Goal: Contribute content: Contribute content

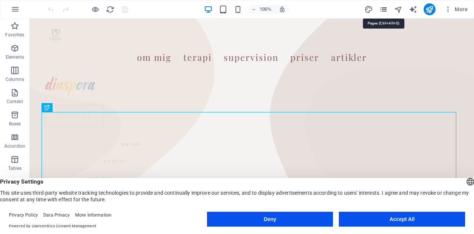
click at [383, 7] on icon "pages" at bounding box center [383, 9] width 9 height 9
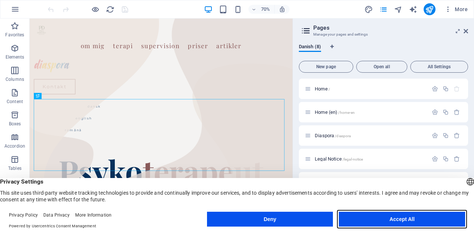
click at [377, 218] on button "Accept All" at bounding box center [402, 218] width 126 height 15
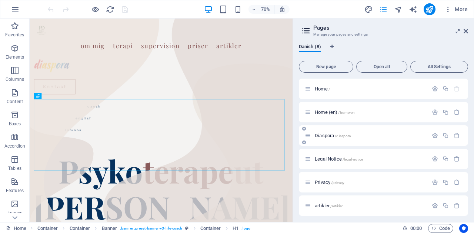
click at [324, 136] on span "Diaspora /diaspora" at bounding box center [333, 136] width 36 height 6
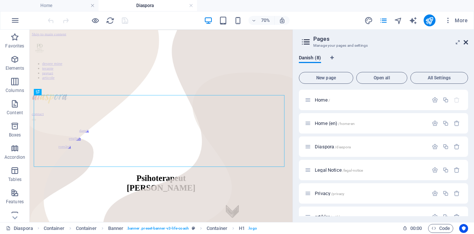
click at [466, 42] on icon at bounding box center [465, 42] width 4 height 6
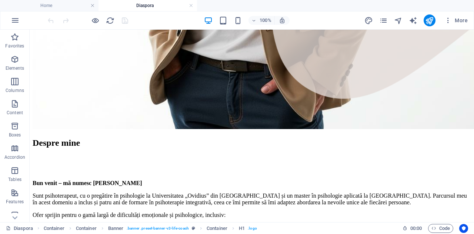
scroll to position [683, 0]
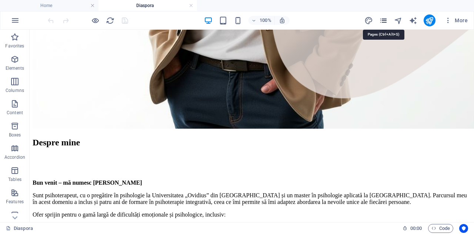
click at [384, 21] on icon "pages" at bounding box center [383, 20] width 9 height 9
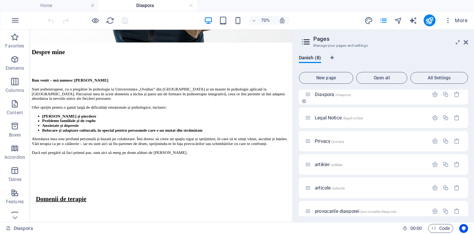
scroll to position [60, 0]
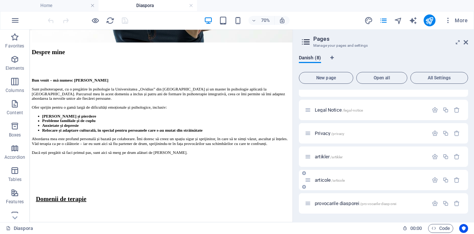
click at [336, 180] on span "/articole" at bounding box center [337, 180] width 13 height 4
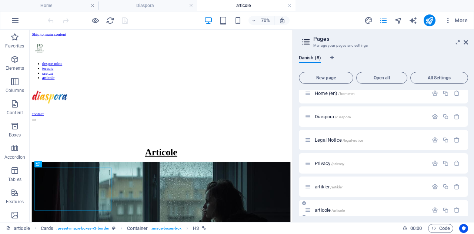
scroll to position [0, 0]
click at [466, 40] on icon at bounding box center [465, 42] width 4 height 6
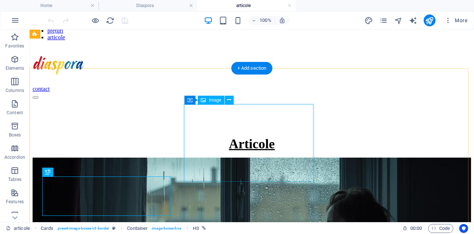
scroll to position [59, 0]
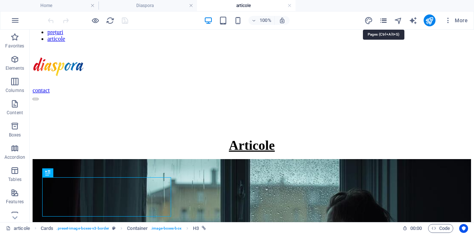
click at [383, 18] on icon "pages" at bounding box center [383, 20] width 9 height 9
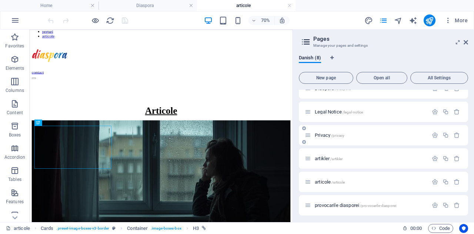
scroll to position [60, 0]
click at [444, 205] on icon "button" at bounding box center [445, 203] width 6 height 6
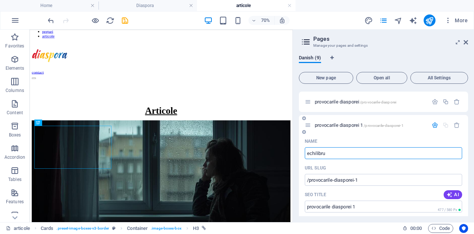
type input "echilibru"
type input "/echilibru"
type input "echilibru"
type input "echilibrul"
type input "/echilibrul"
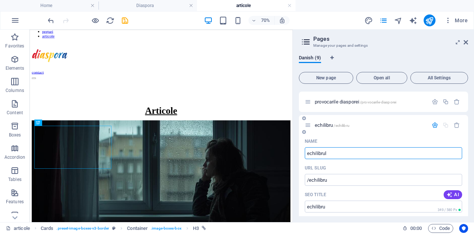
type input "echilibrul"
type input "echilibrulpsihic"
type input "/echilibrulpsihi"
type input "echilibrulpsihi"
type input "echilibrulpsihic"
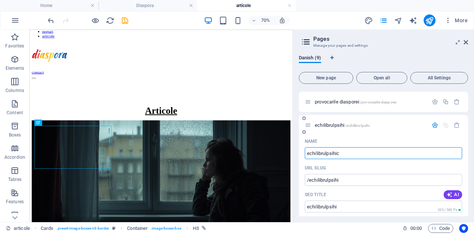
type input "/echilibrulpsihic"
type input "echilibrulpsihic"
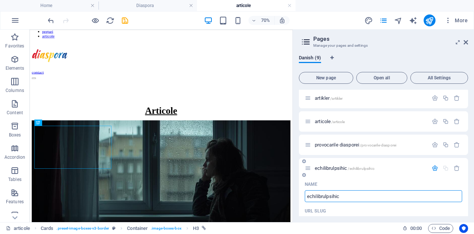
scroll to position [116, 0]
click at [310, 200] on input "echilibrulpsihic" at bounding box center [383, 198] width 157 height 12
type input "chilibrulpsihic"
type input "/chilibrulpsihic"
type input "chilibrulpsihic"
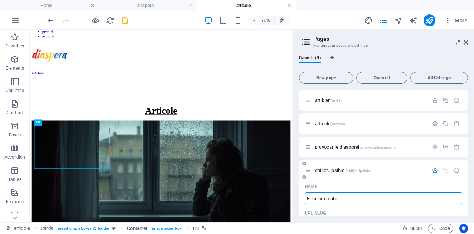
type input "Echilibrulpsihic"
type input "/echilibrulpsihic"
type input "Echilibrulpsihic"
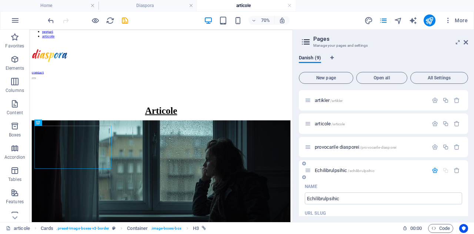
click at [351, 188] on div "Name" at bounding box center [383, 186] width 157 height 12
click at [432, 168] on icon "button" at bounding box center [435, 170] width 6 height 6
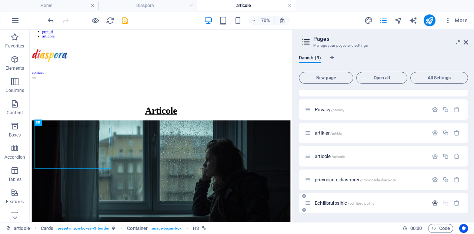
scroll to position [84, 0]
click at [328, 204] on span "Echilibrulpsihic /echilibrulpsihic" at bounding box center [345, 203] width 60 height 6
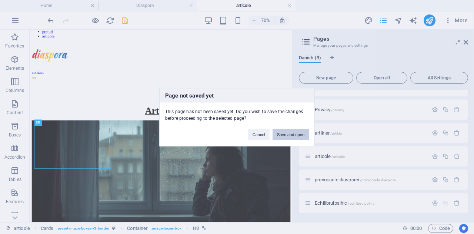
click at [297, 135] on button "Save and open" at bounding box center [290, 133] width 36 height 11
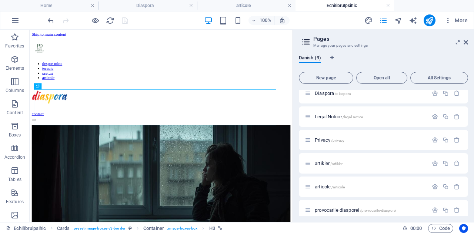
scroll to position [0, 0]
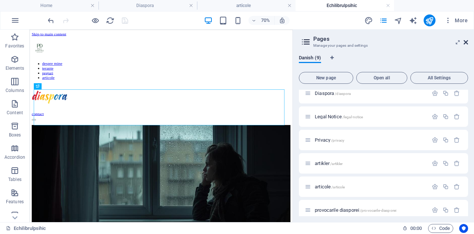
click at [465, 42] on icon at bounding box center [465, 42] width 4 height 6
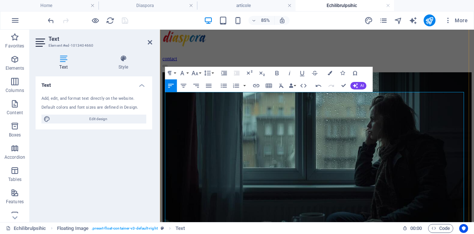
scroll to position [87, 0]
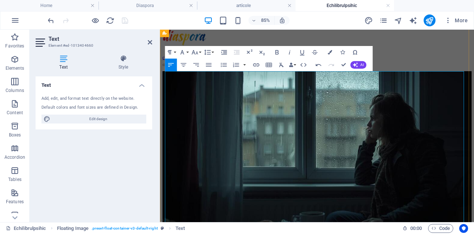
click at [199, 54] on button "Font Size" at bounding box center [196, 52] width 12 height 13
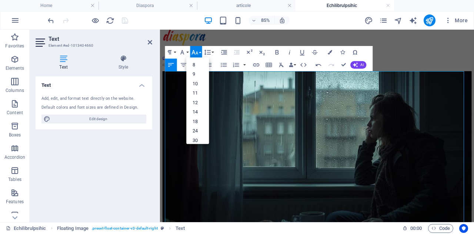
click at [199, 54] on button "Font Size" at bounding box center [196, 52] width 12 height 13
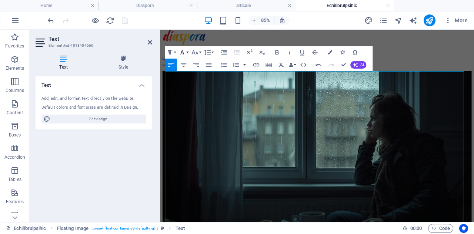
click at [187, 52] on button "Font Family" at bounding box center [184, 52] width 12 height 13
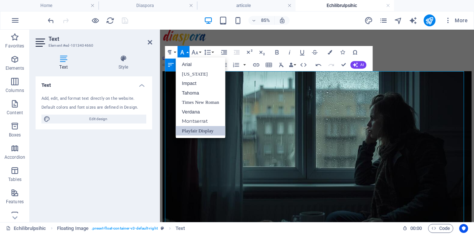
scroll to position [0, 0]
click at [187, 52] on button "Font Family" at bounding box center [184, 52] width 12 height 13
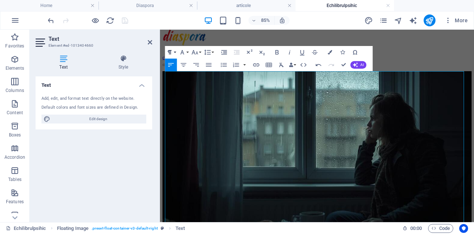
click at [175, 51] on button "Paragraph Format" at bounding box center [171, 52] width 12 height 13
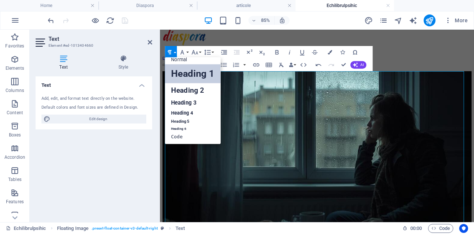
scroll to position [6, 0]
click at [175, 51] on button "Paragraph Format" at bounding box center [171, 52] width 12 height 13
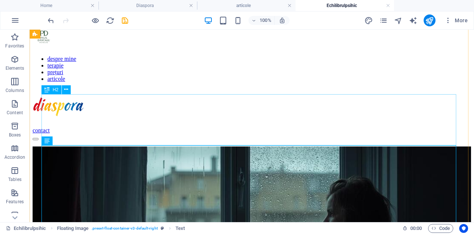
scroll to position [19, 0]
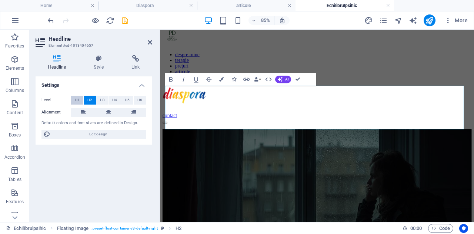
click at [76, 99] on span "H1" at bounding box center [77, 100] width 5 height 9
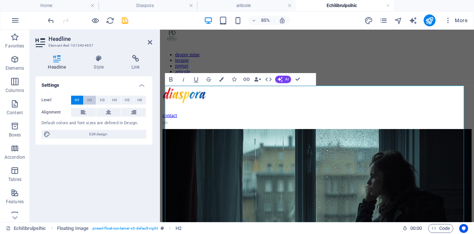
click at [92, 99] on span "H2" at bounding box center [89, 100] width 5 height 9
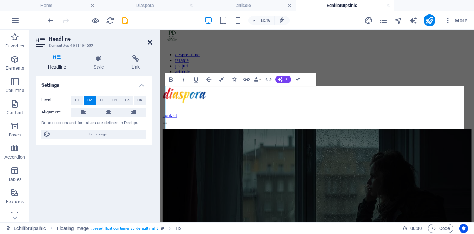
click at [149, 45] on icon at bounding box center [150, 42] width 4 height 6
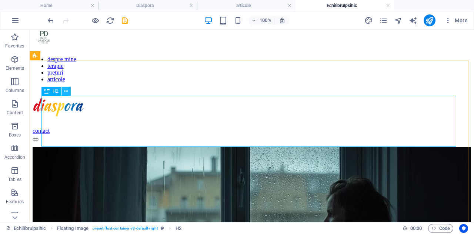
click at [64, 92] on icon at bounding box center [66, 91] width 4 height 8
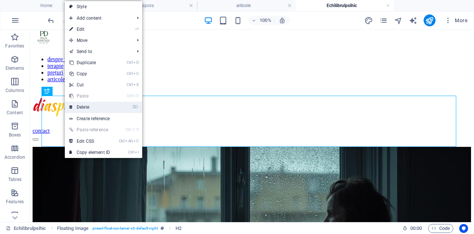
click at [84, 108] on link "⌦ Delete" at bounding box center [90, 106] width 50 height 11
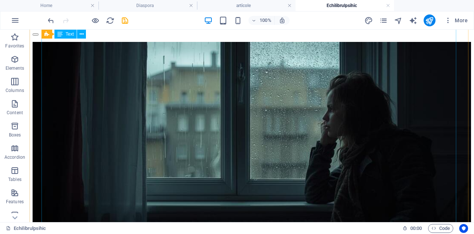
scroll to position [124, 0]
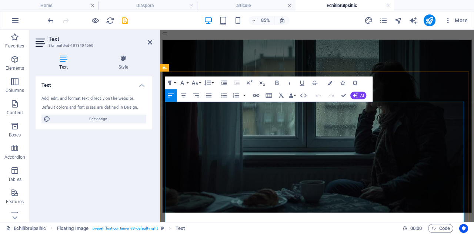
scroll to position [0, 0]
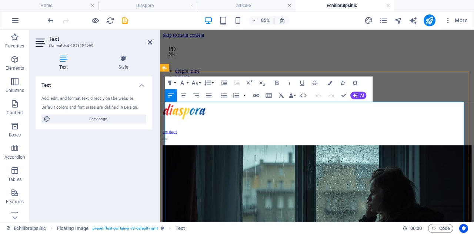
click at [195, 83] on icon "button" at bounding box center [194, 82] width 7 height 7
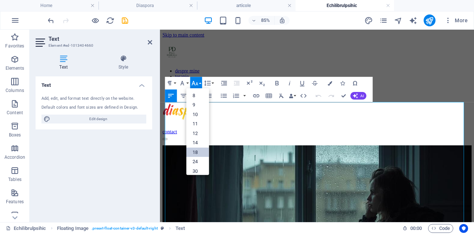
scroll to position [12, 0]
click at [197, 160] on link "30" at bounding box center [197, 161] width 23 height 10
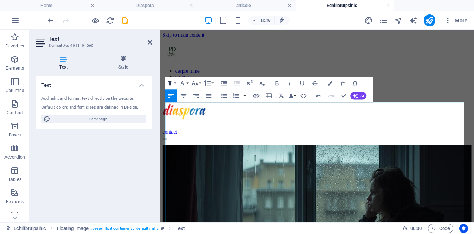
click at [173, 85] on icon "button" at bounding box center [169, 82] width 7 height 7
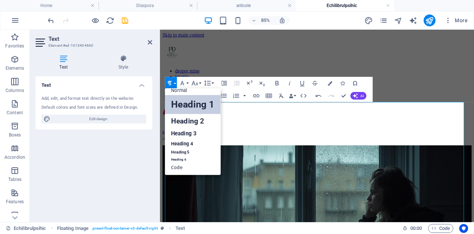
scroll to position [6, 0]
click at [173, 85] on icon "button" at bounding box center [169, 82] width 7 height 7
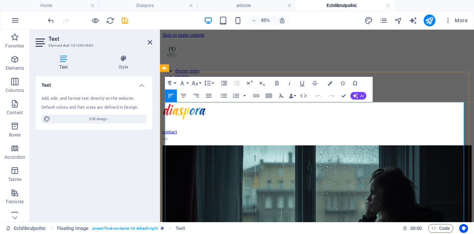
drag, startPoint x: 317, startPoint y: 205, endPoint x: 166, endPoint y: 147, distance: 161.7
click at [224, 85] on icon "button" at bounding box center [224, 83] width 6 height 4
click at [235, 83] on icon "button" at bounding box center [236, 82] width 7 height 7
click at [207, 96] on icon "button" at bounding box center [208, 95] width 7 height 7
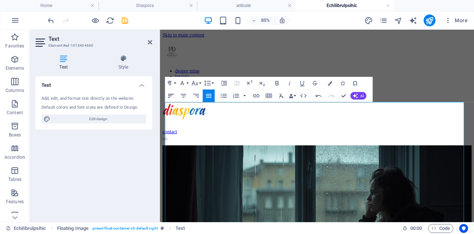
click at [172, 96] on icon "button" at bounding box center [170, 95] width 7 height 7
click at [208, 80] on icon "button" at bounding box center [207, 82] width 7 height 7
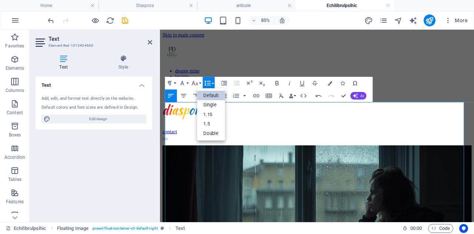
scroll to position [0, 0]
click at [211, 104] on link "Single" at bounding box center [211, 105] width 28 height 10
click at [210, 84] on icon "button" at bounding box center [207, 82] width 6 height 5
click at [212, 108] on link "Single" at bounding box center [211, 105] width 28 height 10
click at [207, 82] on icon "button" at bounding box center [207, 82] width 7 height 7
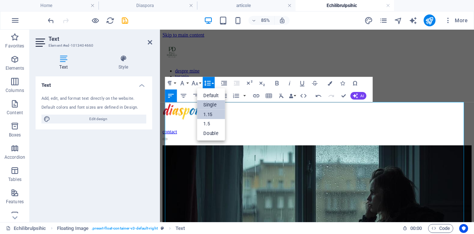
click at [209, 117] on link "1.15" at bounding box center [211, 114] width 28 height 10
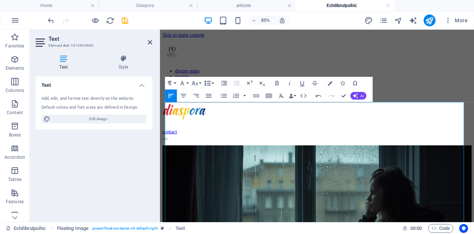
click at [206, 83] on icon "button" at bounding box center [207, 82] width 7 height 7
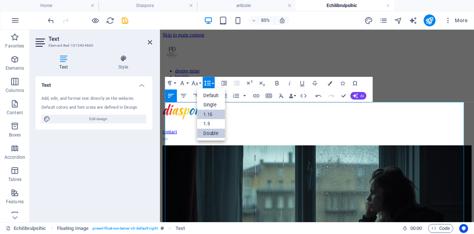
click at [206, 133] on link "Double" at bounding box center [211, 133] width 28 height 10
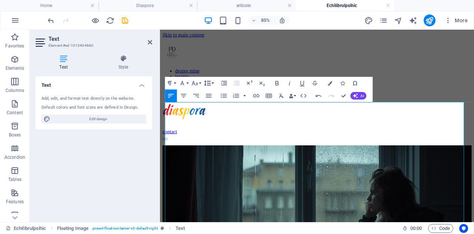
click at [210, 80] on icon "button" at bounding box center [207, 82] width 7 height 7
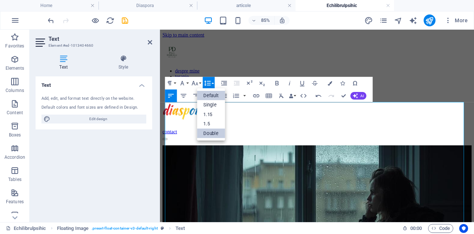
click at [211, 94] on link "Default" at bounding box center [211, 95] width 28 height 10
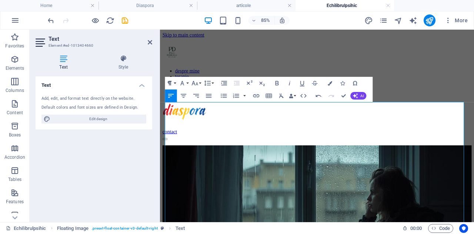
click at [173, 85] on icon "button" at bounding box center [169, 82] width 7 height 7
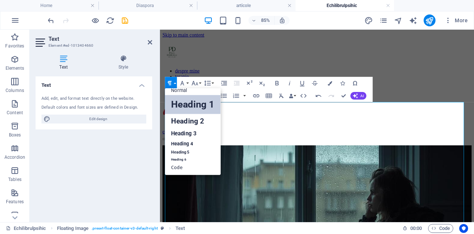
scroll to position [6, 0]
click at [202, 123] on link "Heading 2" at bounding box center [193, 121] width 56 height 14
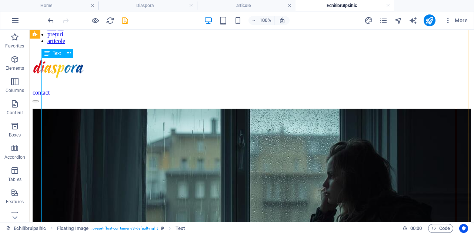
scroll to position [57, 0]
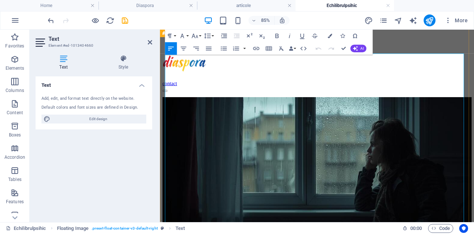
drag, startPoint x: 168, startPoint y: 99, endPoint x: 343, endPoint y: 147, distance: 181.7
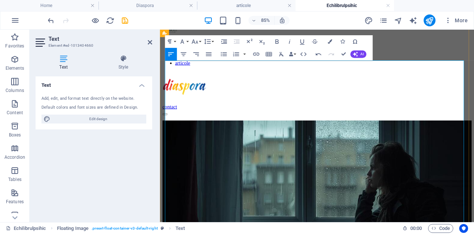
scroll to position [0, 0]
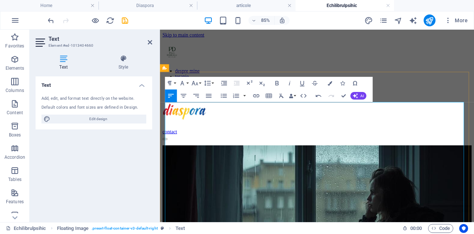
click at [174, 82] on button "Paragraph Format" at bounding box center [171, 83] width 12 height 13
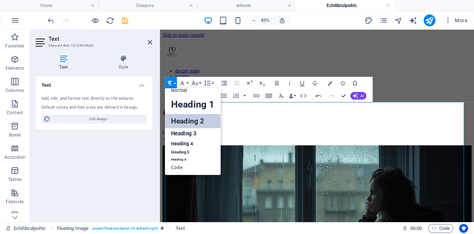
scroll to position [6, 0]
click at [174, 82] on button "Paragraph Format" at bounding box center [171, 83] width 12 height 13
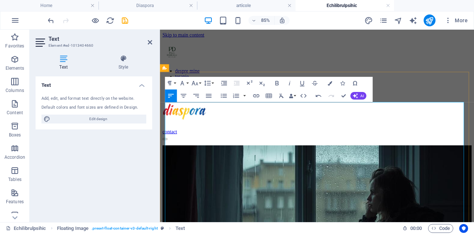
click at [199, 84] on button "Font Size" at bounding box center [196, 83] width 12 height 13
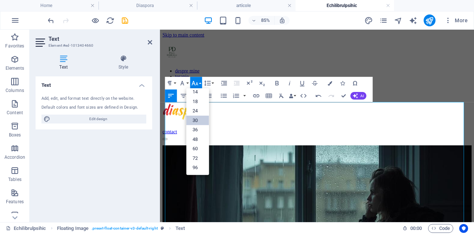
scroll to position [59, 0]
click at [199, 129] on link "36" at bounding box center [197, 130] width 23 height 10
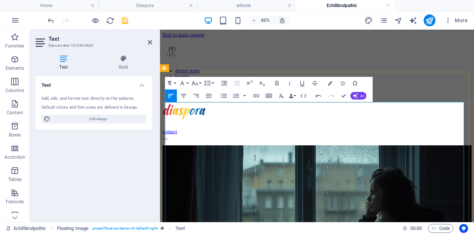
click at [198, 78] on button "Font Size" at bounding box center [196, 83] width 12 height 13
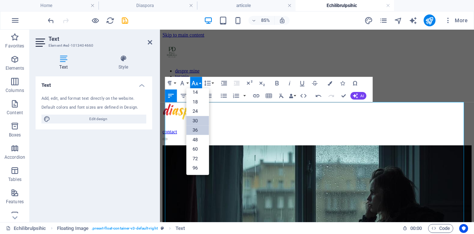
click at [198, 126] on link "36" at bounding box center [197, 130] width 23 height 10
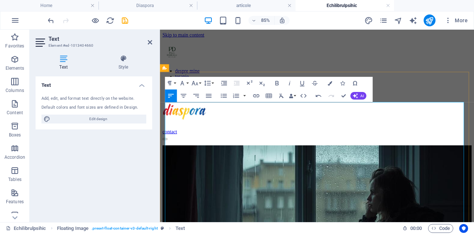
click at [196, 82] on icon "button" at bounding box center [194, 82] width 7 height 7
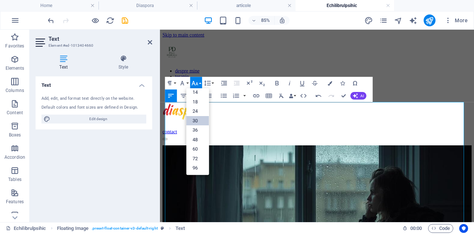
click at [194, 120] on link "30" at bounding box center [197, 121] width 23 height 10
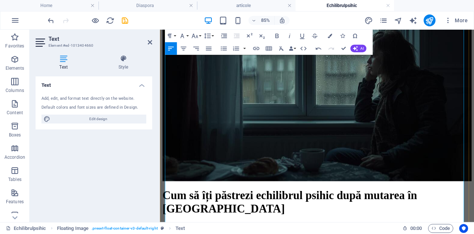
scroll to position [164, 0]
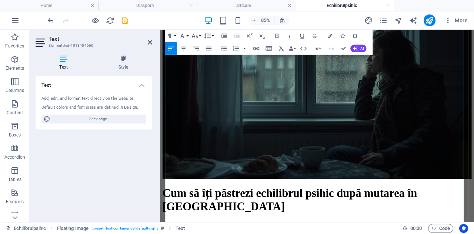
click at [198, 34] on icon "button" at bounding box center [194, 35] width 7 height 7
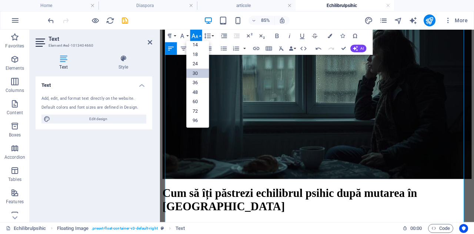
click at [198, 72] on link "30" at bounding box center [197, 73] width 23 height 10
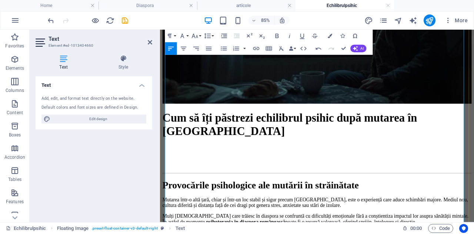
scroll to position [252, 0]
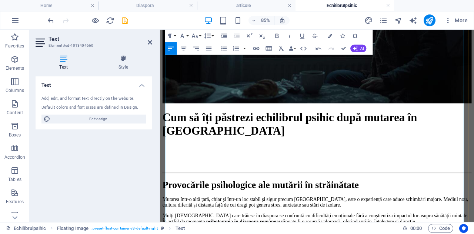
click at [196, 37] on icon "button" at bounding box center [195, 36] width 6 height 4
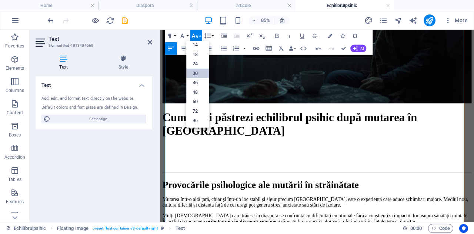
click at [198, 71] on link "30" at bounding box center [197, 73] width 23 height 10
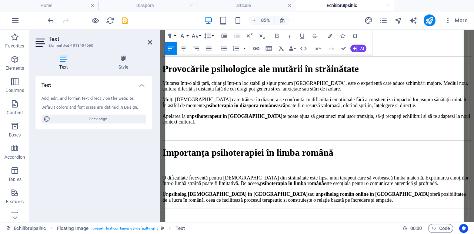
scroll to position [391, 0]
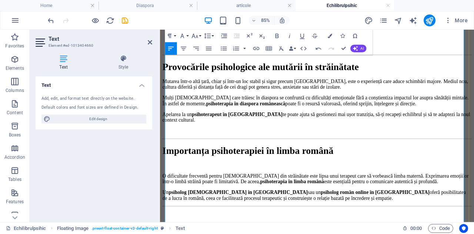
click at [199, 35] on button "Font Size" at bounding box center [196, 36] width 12 height 13
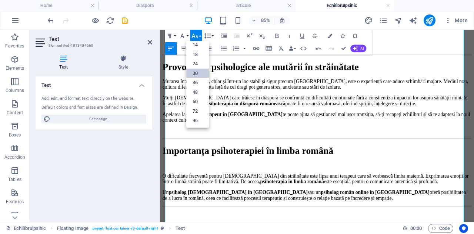
click at [197, 72] on link "30" at bounding box center [197, 73] width 23 height 10
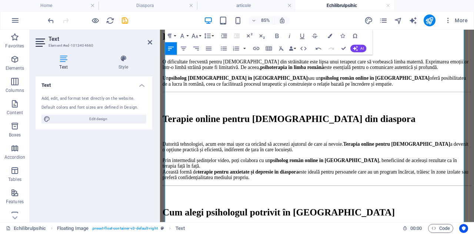
scroll to position [508, 0]
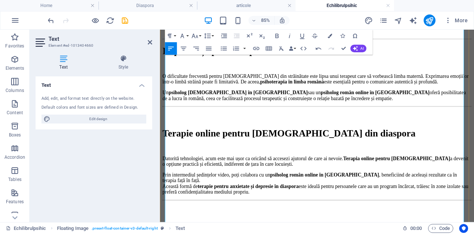
drag, startPoint x: 363, startPoint y: 175, endPoint x: 166, endPoint y: 138, distance: 200.3
click at [166, 138] on div "Cum să îți păstrezi echilibrul psihic după m​utarea în [GEOGRAPHIC_DATA] ​ Prov…" at bounding box center [345, 198] width 364 height 658
click at [225, 47] on icon "button" at bounding box center [223, 48] width 7 height 7
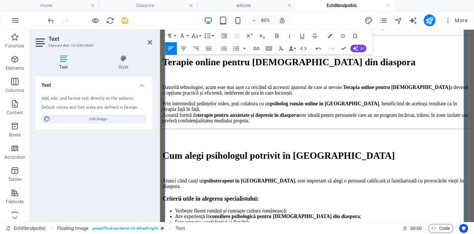
scroll to position [593, 0]
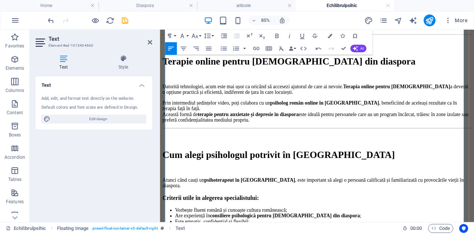
click at [194, 39] on icon "button" at bounding box center [194, 35] width 7 height 7
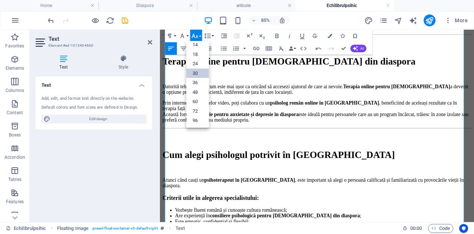
click at [198, 74] on link "30" at bounding box center [197, 73] width 23 height 10
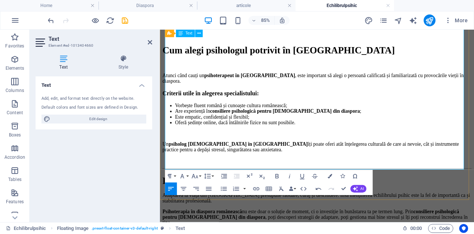
scroll to position [716, 0]
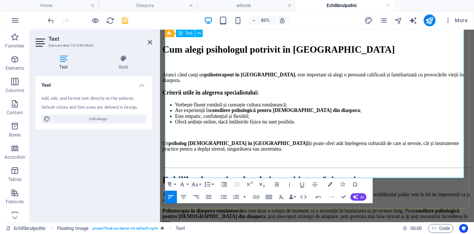
click at [196, 189] on button "Font Size" at bounding box center [196, 184] width 12 height 13
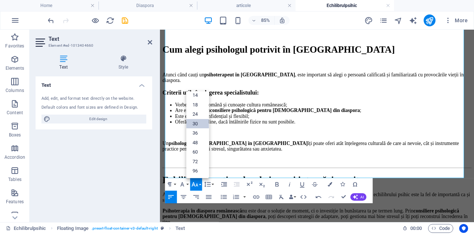
click at [200, 123] on link "30" at bounding box center [197, 124] width 23 height 10
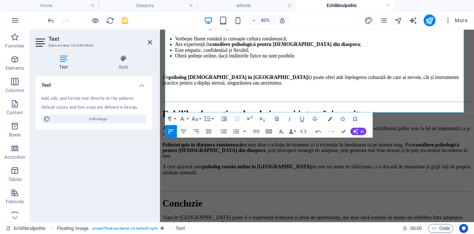
scroll to position [793, 0]
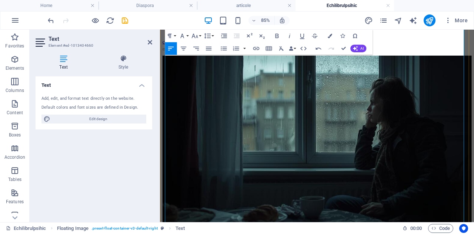
scroll to position [0, 0]
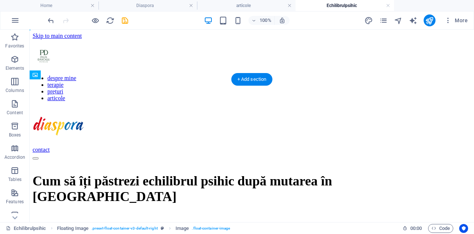
drag, startPoint x: 272, startPoint y: 161, endPoint x: 195, endPoint y: 127, distance: 84.3
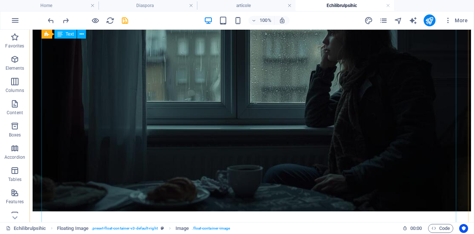
scroll to position [35, 0]
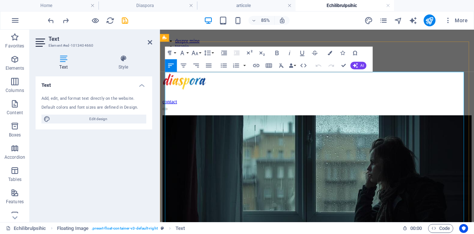
click at [300, 53] on icon "button" at bounding box center [302, 53] width 4 height 5
click at [398, 130] on figure at bounding box center [345, 232] width 364 height 205
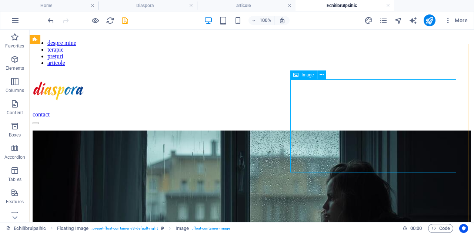
click at [305, 76] on span "Image" at bounding box center [307, 75] width 12 height 4
click at [324, 74] on icon at bounding box center [321, 75] width 4 height 8
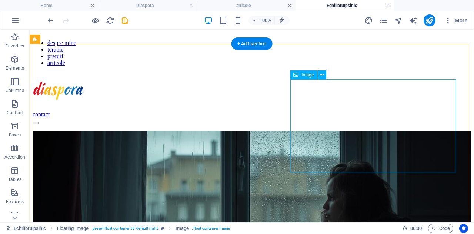
select select "%"
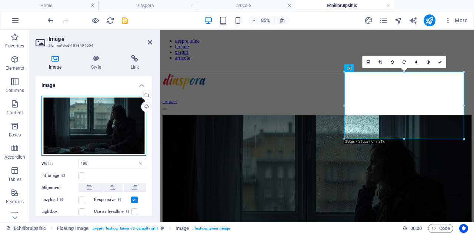
click at [96, 125] on div "Drag files here, click to choose files or select files from Files or our free s…" at bounding box center [93, 126] width 105 height 60
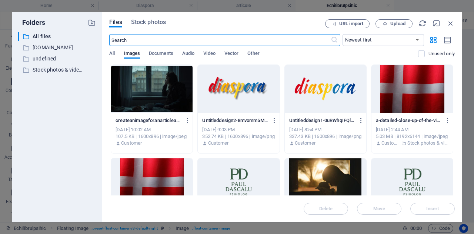
click at [199, 42] on input "text" at bounding box center [219, 40] width 221 height 12
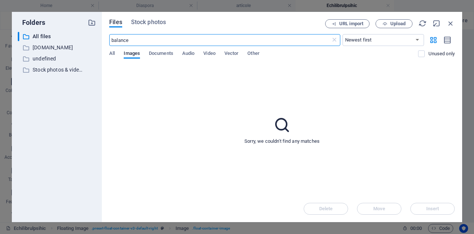
type input "balance"
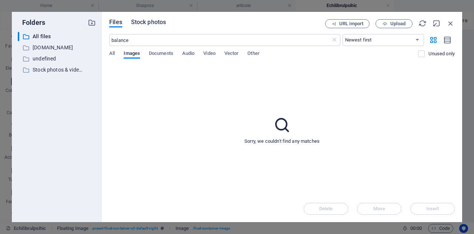
click at [151, 23] on span "Stock photos" at bounding box center [148, 22] width 35 height 9
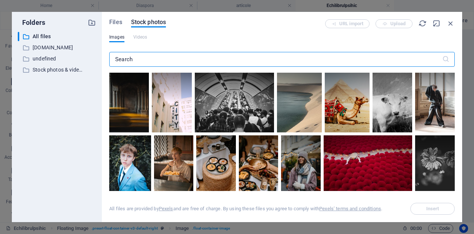
click at [139, 56] on input "text" at bounding box center [275, 59] width 333 height 15
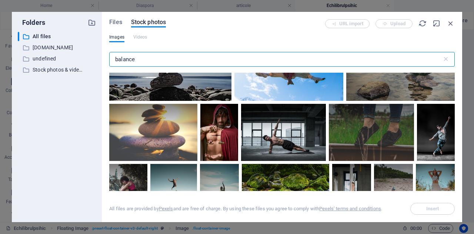
scroll to position [896, 0]
type input "balance"
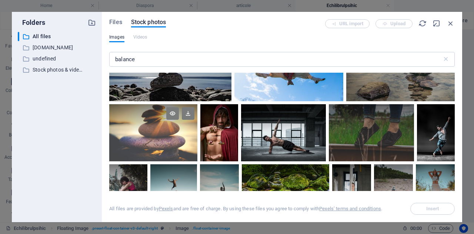
click at [174, 133] on div at bounding box center [153, 132] width 88 height 57
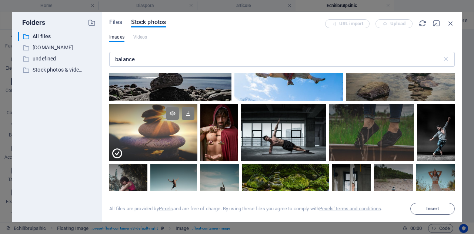
click at [174, 133] on div at bounding box center [153, 147] width 88 height 29
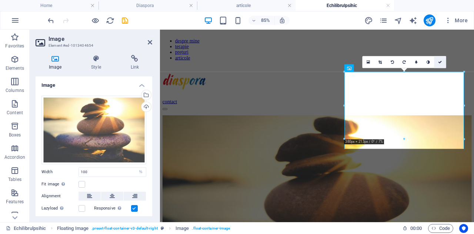
click at [443, 62] on link at bounding box center [440, 62] width 12 height 12
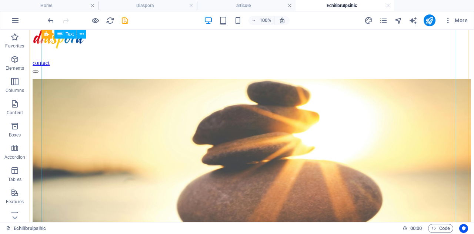
scroll to position [0, 0]
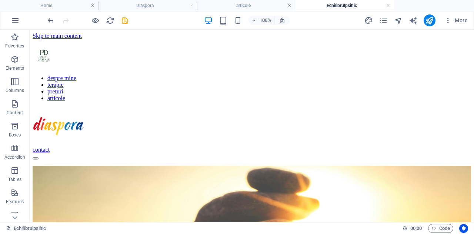
click at [385, 25] on div "More" at bounding box center [417, 20] width 106 height 12
click at [125, 21] on icon "save" at bounding box center [125, 20] width 9 height 9
click at [385, 20] on icon "pages" at bounding box center [383, 20] width 9 height 9
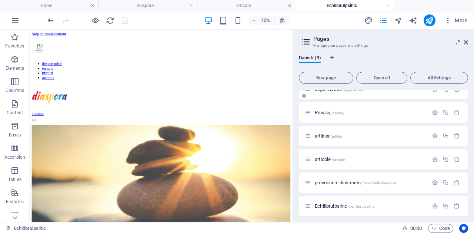
scroll to position [84, 0]
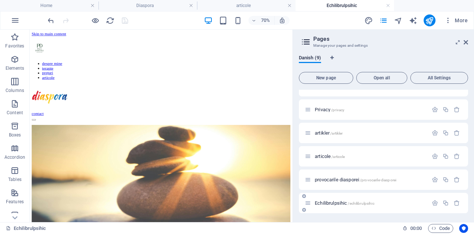
click at [335, 202] on span "Echilibrulpsihic /echilibrulpsihic" at bounding box center [345, 203] width 60 height 6
click at [432, 202] on icon "button" at bounding box center [435, 203] width 6 height 6
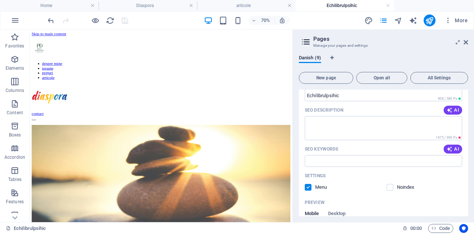
scroll to position [272, 0]
click at [347, 128] on textarea "SEO Description" at bounding box center [383, 128] width 157 height 24
paste textarea "Meta descriere (pentru SEO): Descoperă cum poți menține echilibrul emoțional du…"
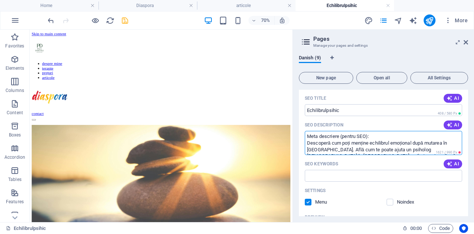
scroll to position [257, 0]
drag, startPoint x: 374, startPoint y: 138, endPoint x: 306, endPoint y: 137, distance: 68.5
click at [306, 137] on textarea "Meta descriere (pentru SEO): Descoperă cum poți menține echilibrul emoțional du…" at bounding box center [383, 143] width 157 height 24
type textarea "Descoperă cum poți menține echilibrul emoțional după mutarea în [GEOGRAPHIC_DAT…"
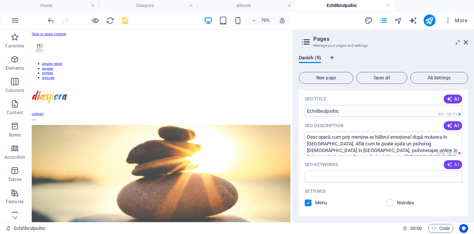
click at [449, 163] on icon "button" at bounding box center [449, 164] width 6 height 6
type input "psykolog i [GEOGRAPHIC_DATA], psykoterapi for [DEMOGRAPHIC_DATA] emigranter, me…"
click at [369, 178] on input "psykolog i [GEOGRAPHIC_DATA], psykoterapi for [DEMOGRAPHIC_DATA] emigranter, me…" at bounding box center [383, 176] width 157 height 12
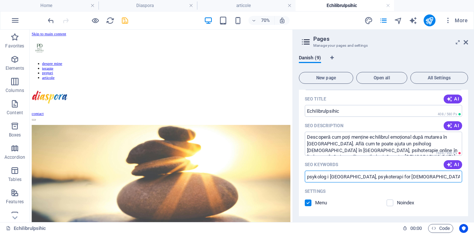
click at [369, 178] on input "psykolog i [GEOGRAPHIC_DATA], psykoterapi for [DEMOGRAPHIC_DATA] emigranter, me…" at bounding box center [383, 176] width 157 height 12
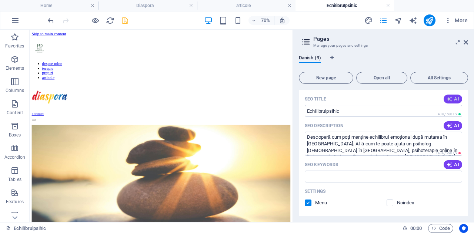
click at [451, 99] on span "AI" at bounding box center [452, 99] width 13 height 6
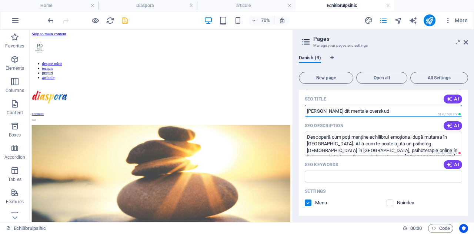
click at [352, 111] on input "[PERSON_NAME] dit mentale overskud" at bounding box center [383, 111] width 157 height 12
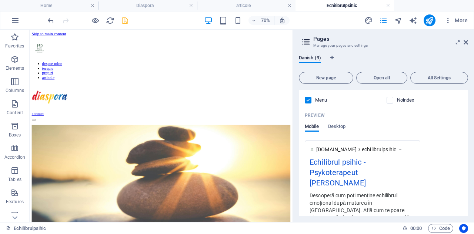
scroll to position [399, 0]
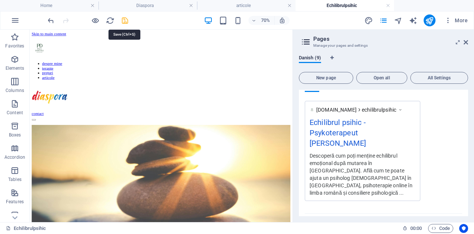
type input "Echilibrul psihic"
click at [125, 20] on icon "save" at bounding box center [125, 20] width 9 height 9
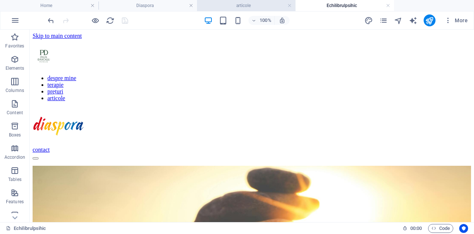
click at [258, 1] on li "articole" at bounding box center [246, 5] width 98 height 11
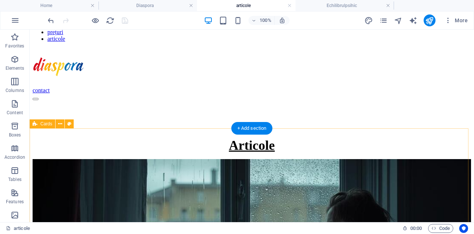
scroll to position [0, 0]
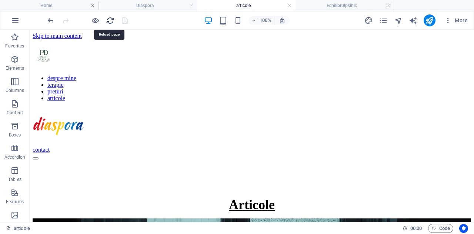
click at [112, 21] on icon "reload" at bounding box center [110, 20] width 9 height 9
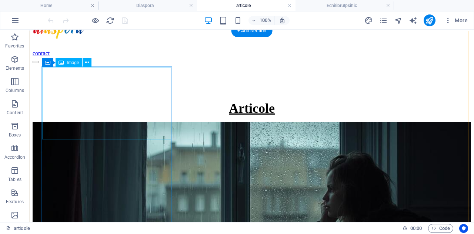
scroll to position [95, 0]
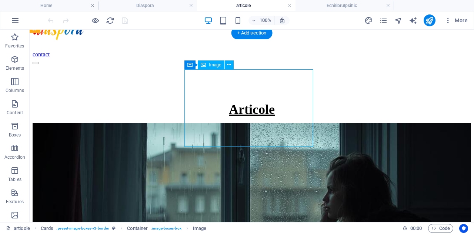
select select "%"
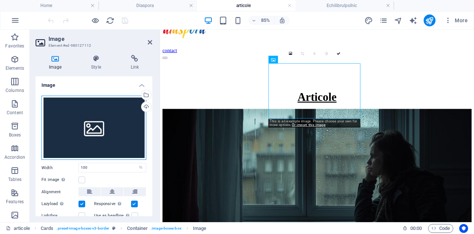
click at [90, 131] on div "Drag files here, click to choose files or select files from Files or our free s…" at bounding box center [93, 128] width 105 height 64
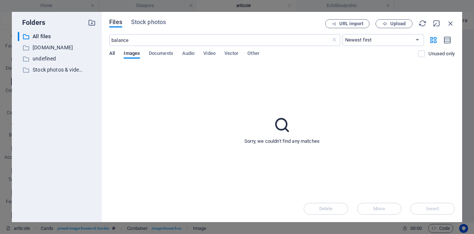
click at [111, 52] on span "All" at bounding box center [112, 54] width 6 height 10
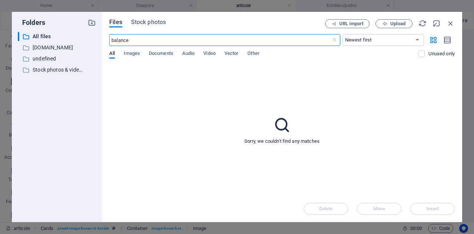
click at [129, 37] on input "balance" at bounding box center [219, 40] width 221 height 12
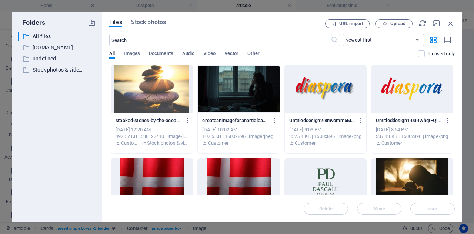
click at [139, 87] on div at bounding box center [151, 89] width 81 height 48
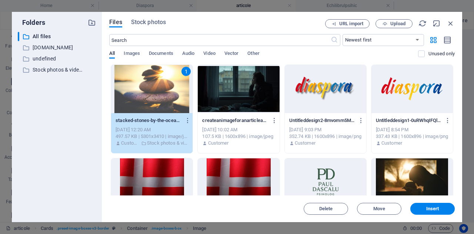
click at [139, 87] on div "1" at bounding box center [151, 89] width 81 height 48
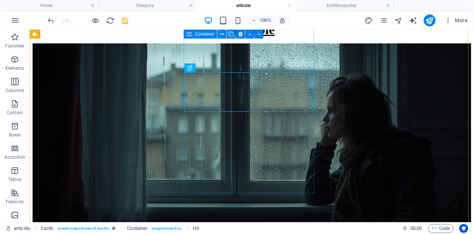
scroll to position [175, 0]
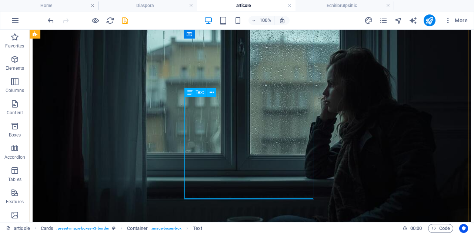
scroll to position [189, 0]
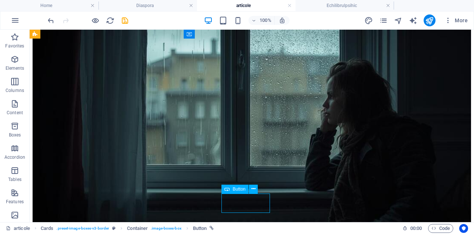
select select "7"
select select
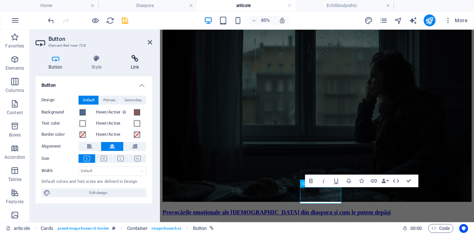
click at [135, 60] on icon at bounding box center [134, 58] width 35 height 7
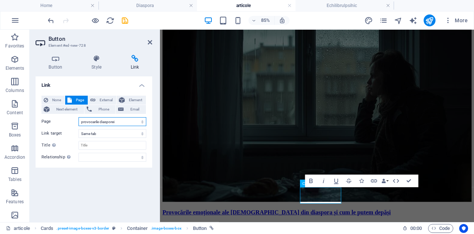
click at [97, 120] on select "Home Home (en) Diaspora Legal Notice Privacy artikler articole provocarile dias…" at bounding box center [112, 121] width 68 height 9
select select "8"
click at [78, 117] on select "Home Home (en) Diaspora Legal Notice Privacy artikler articole provocarile dias…" at bounding box center [112, 121] width 68 height 9
click at [126, 23] on icon "save" at bounding box center [125, 20] width 9 height 9
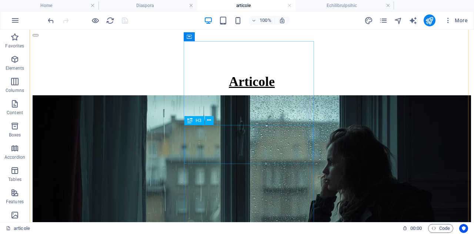
scroll to position [123, 0]
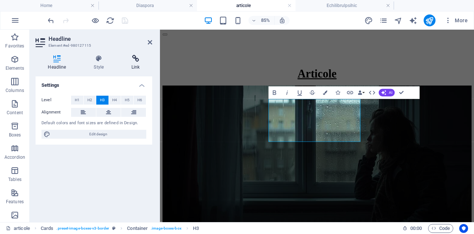
click at [138, 60] on icon at bounding box center [135, 58] width 33 height 7
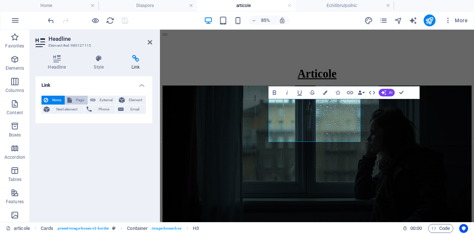
click at [74, 97] on span "Page" at bounding box center [79, 100] width 11 height 9
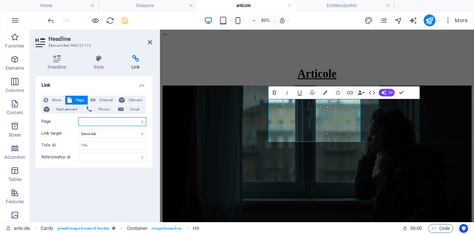
click at [96, 120] on select "Home Home (en) Diaspora Legal Notice Privacy artikler articole provocarile dias…" at bounding box center [112, 121] width 68 height 9
select select "8"
click at [78, 117] on select "Home Home (en) Diaspora Legal Notice Privacy artikler articole provocarile dias…" at bounding box center [112, 121] width 68 height 9
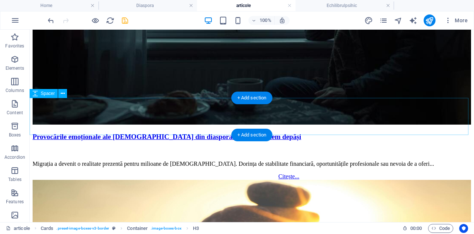
scroll to position [345, 0]
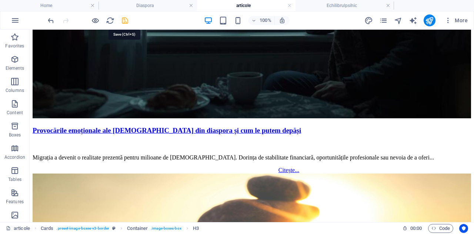
click at [125, 19] on icon "save" at bounding box center [125, 20] width 9 height 9
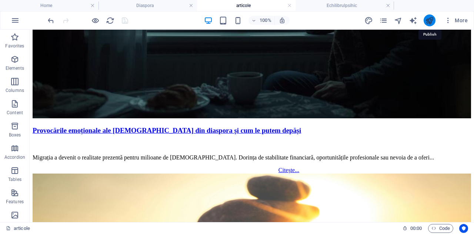
click at [427, 20] on icon "publish" at bounding box center [429, 20] width 9 height 9
